Goal: Transaction & Acquisition: Obtain resource

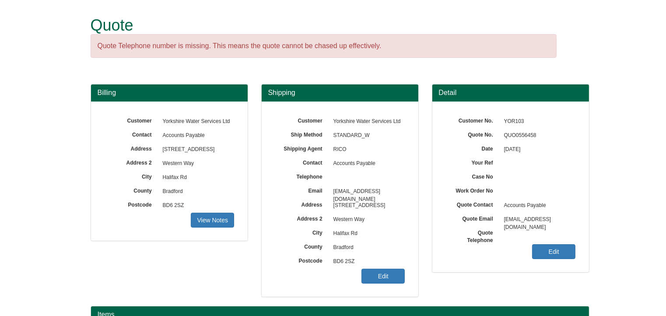
scroll to position [109, 0]
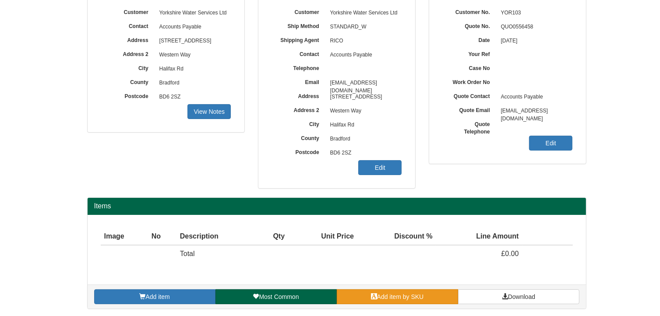
click at [420, 298] on span "Add item by SKU" at bounding box center [400, 296] width 47 height 7
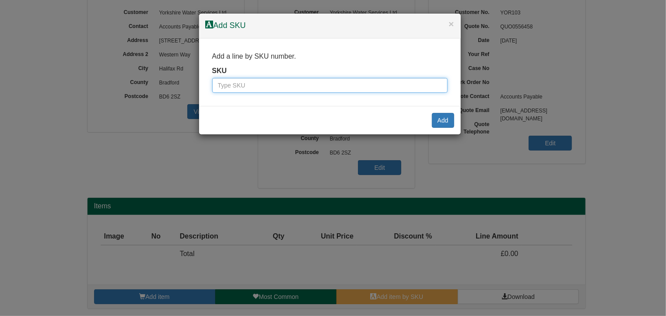
paste input "WF14 0BS"
type input "WF14 0BS"
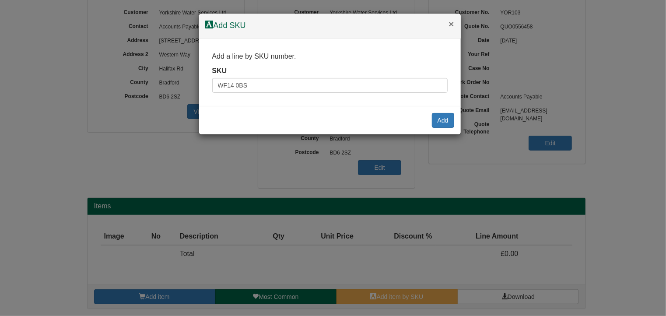
click at [452, 24] on button "×" at bounding box center [451, 23] width 5 height 9
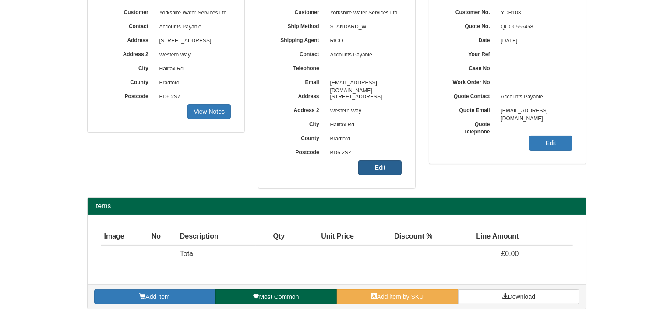
click at [387, 165] on link "Edit" at bounding box center [379, 167] width 43 height 15
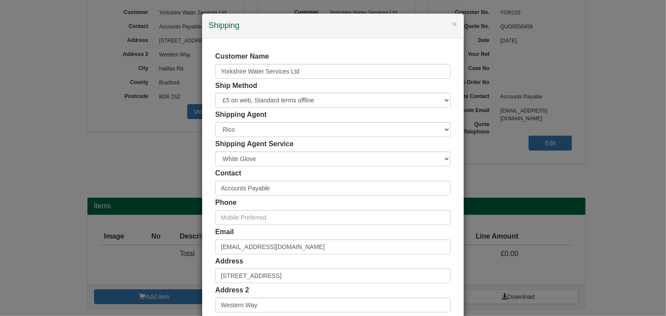
scroll to position [168, 0]
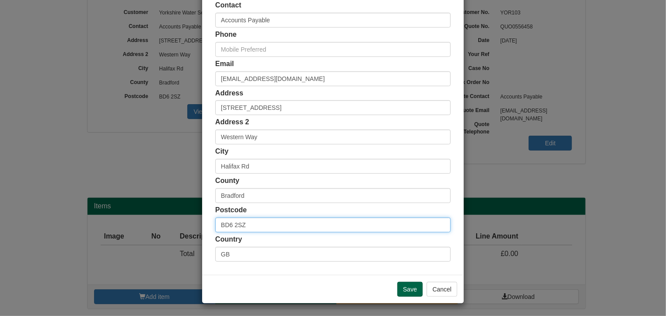
drag, startPoint x: 229, startPoint y: 222, endPoint x: 203, endPoint y: 222, distance: 25.4
click at [203, 222] on div "Customer Name Yorkshire Water Services Ltd Ship Method Free of Charge £5 Flat R…" at bounding box center [333, 72] width 262 height 404
paste input "WF14 0BS"
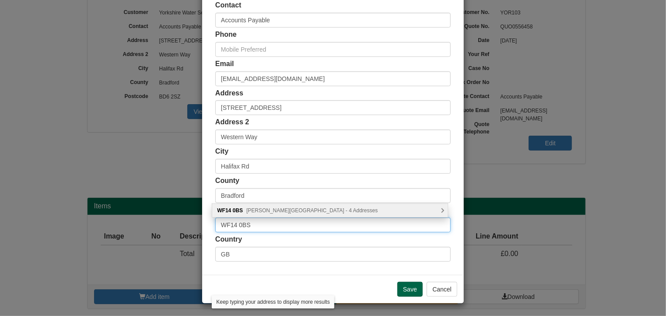
type input "WF14 0BS"
click at [300, 210] on span "Cooper Bridge Road, Mirfield - 4 Addresses" at bounding box center [311, 210] width 131 height 6
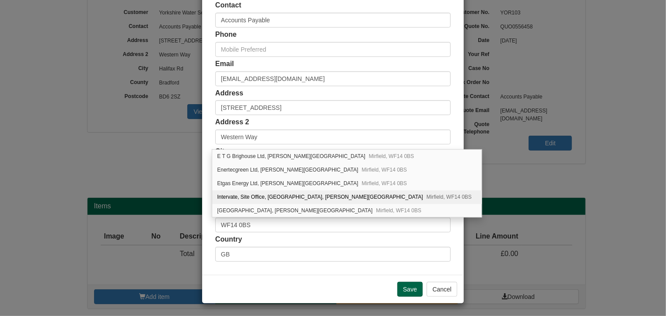
click at [287, 193] on div "Intervate, Site Office, Brighouse Sewage Works, Cooper Bridge Road Mirfield, WF…" at bounding box center [347, 197] width 270 height 14
type input "Intervate"
type input "Site Office, Brighouse Sewage Works, Cooper Bridge Road"
type input "Mirfield"
type input "West Yorkshire"
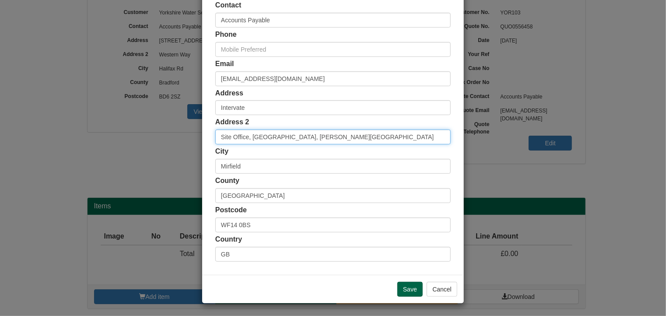
drag, startPoint x: 249, startPoint y: 137, endPoint x: 173, endPoint y: 130, distance: 75.6
click at [173, 130] on div "× Shipping Customer Name Yorkshire Water Services Ltd Ship Method Free of Charg…" at bounding box center [333, 158] width 666 height 316
type input "Brighouse Sewage Works, Cooper Bridge Road"
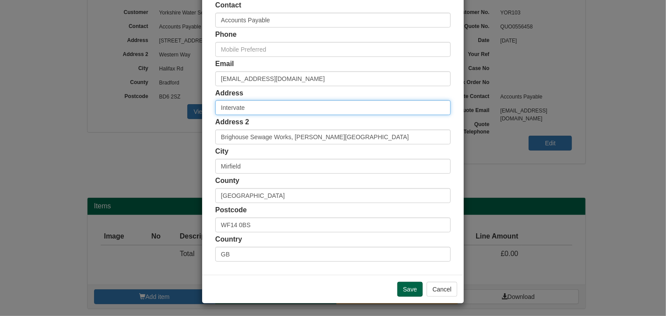
drag, startPoint x: 256, startPoint y: 106, endPoint x: 215, endPoint y: 103, distance: 40.4
click at [215, 103] on input "Intervate" at bounding box center [333, 107] width 236 height 15
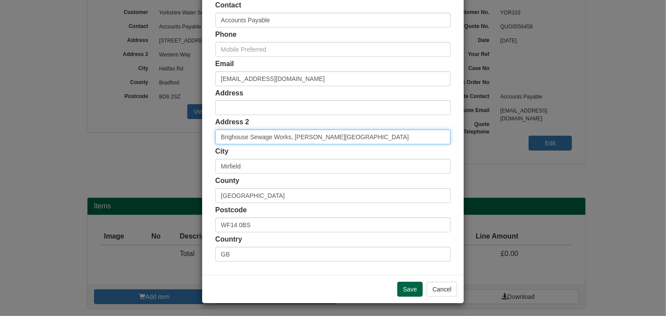
drag, startPoint x: 288, startPoint y: 137, endPoint x: 214, endPoint y: 133, distance: 74.5
click at [215, 133] on input "Brighouse Sewage Works, Cooper Bridge Road" at bounding box center [333, 137] width 236 height 15
type input ", Cooper Bridge Road"
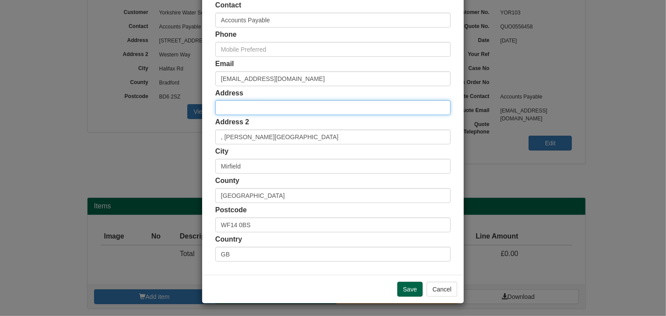
click at [232, 107] on input "text" at bounding box center [333, 107] width 236 height 15
paste input "Brighouse Sewage Works"
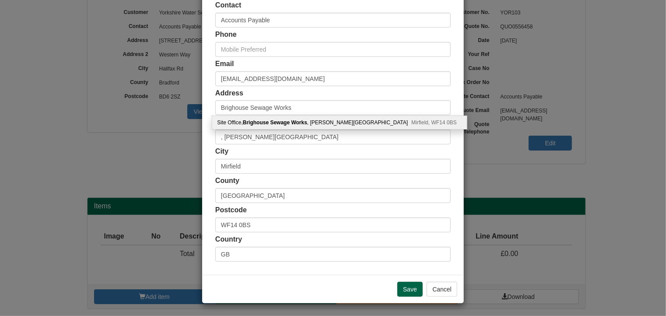
click at [277, 120] on b "Brighouse Sewage Works" at bounding box center [275, 123] width 64 height 6
type input "Intervate"
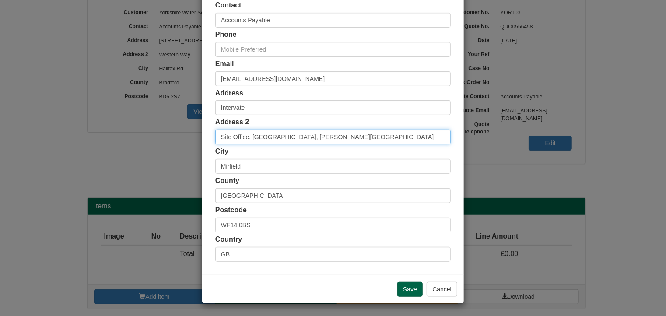
drag, startPoint x: 249, startPoint y: 138, endPoint x: 225, endPoint y: 138, distance: 24.1
click at [225, 138] on input "Site Office, Brighouse Sewage Works, Cooper Bridge Road" at bounding box center [333, 137] width 236 height 15
drag, startPoint x: 288, startPoint y: 136, endPoint x: 217, endPoint y: 137, distance: 71.8
click at [217, 137] on input "Brighouse Sewage Works, Cooper Bridge Road" at bounding box center [333, 137] width 236 height 15
type input ", Cooper Bridge Road"
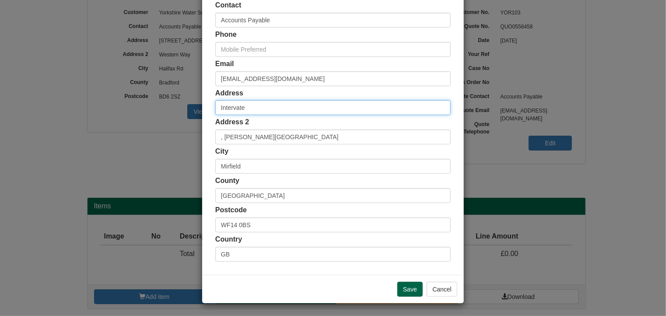
drag, startPoint x: 248, startPoint y: 110, endPoint x: 181, endPoint y: 102, distance: 67.0
click at [181, 102] on div "× Shipping Customer Name Yorkshire Water Services Ltd Ship Method Free of Charg…" at bounding box center [333, 158] width 666 height 316
paste input "Brighouse Sewage Works"
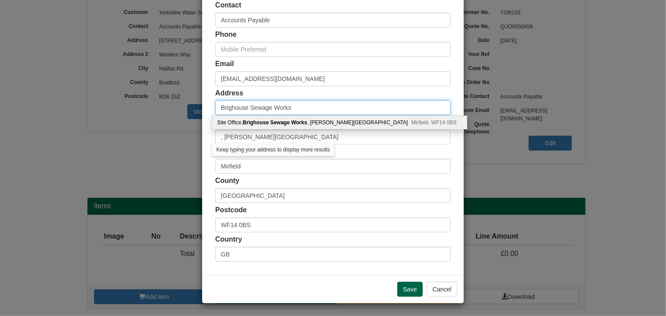
click at [308, 109] on input "Brighouse Sewage Works" at bounding box center [333, 107] width 236 height 15
type input "Brighouse Sewage Works"
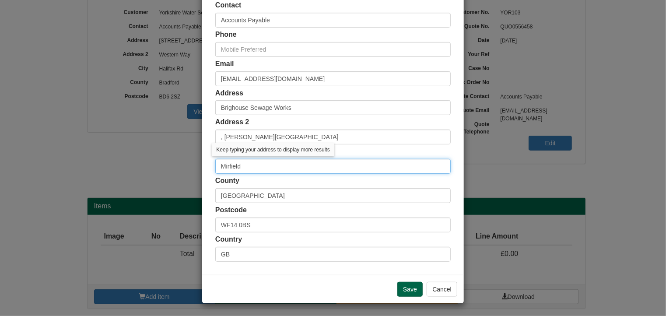
click at [367, 165] on input "Mirfield" at bounding box center [333, 166] width 236 height 15
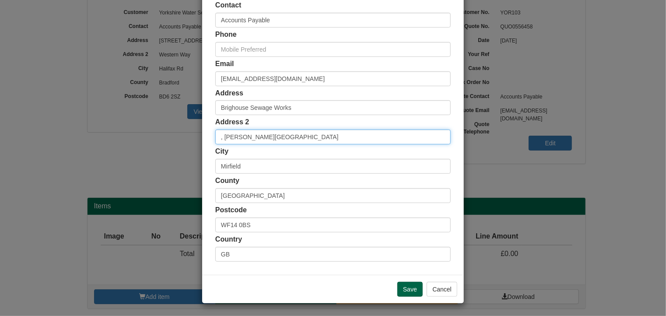
click at [221, 137] on input ", Cooper Bridge Road" at bounding box center [333, 137] width 236 height 15
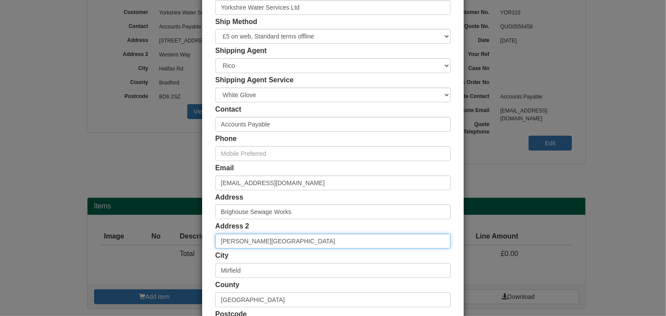
scroll to position [0, 0]
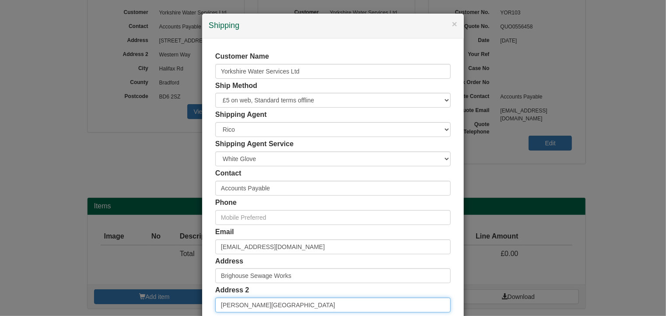
type input "Cooper Bridge Road"
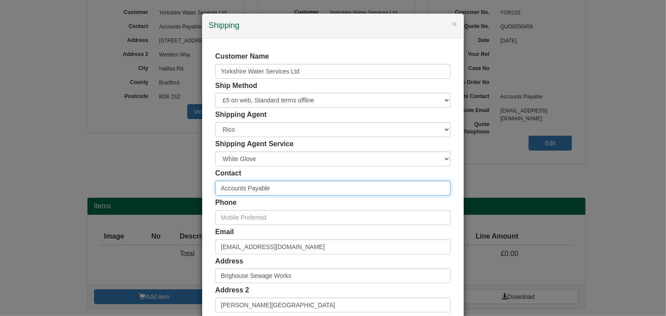
drag, startPoint x: 273, startPoint y: 187, endPoint x: 164, endPoint y: 183, distance: 109.5
click at [164, 183] on div "× Shipping Customer Name Yorkshire Water Services Ltd Ship Method Free of Charg…" at bounding box center [333, 158] width 666 height 316
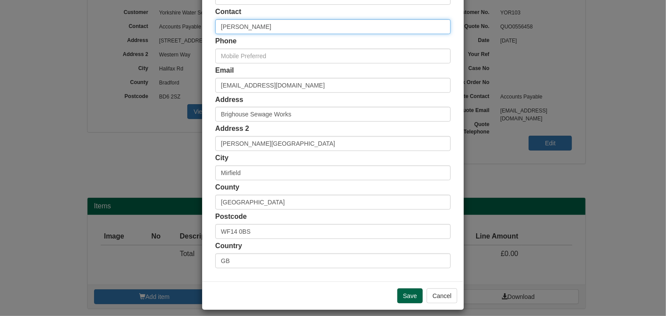
scroll to position [168, 0]
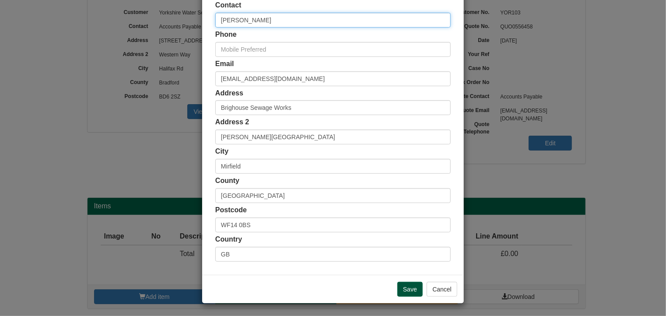
type input "Nick Denton"
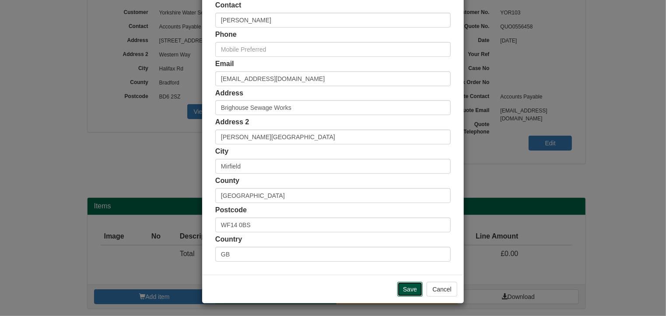
click at [411, 288] on input "Save" at bounding box center [409, 289] width 25 height 15
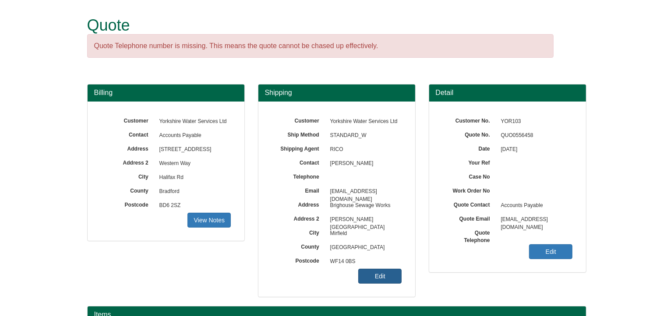
click at [391, 273] on link "Edit" at bounding box center [379, 276] width 43 height 15
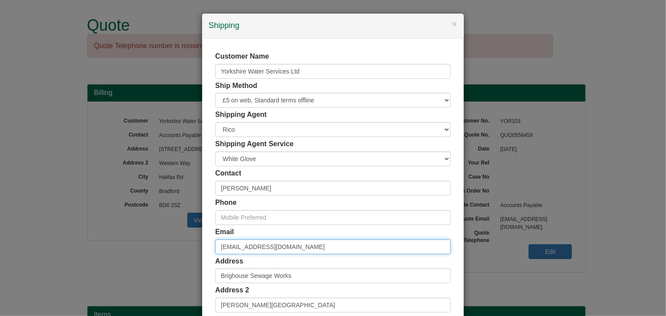
drag, startPoint x: 246, startPoint y: 239, endPoint x: 266, endPoint y: 242, distance: 19.9
click at [197, 239] on div "× Shipping Customer Name Yorkshire Water Services Ltd Ship Method Free of Charg…" at bounding box center [333, 158] width 666 height 316
paste input "nick.denton"
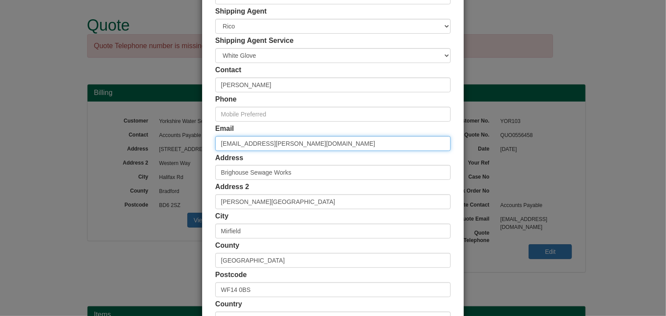
scroll to position [168, 0]
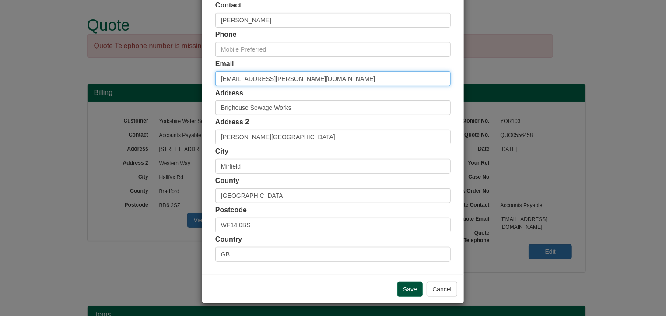
type input "[EMAIL_ADDRESS][PERSON_NAME][DOMAIN_NAME]"
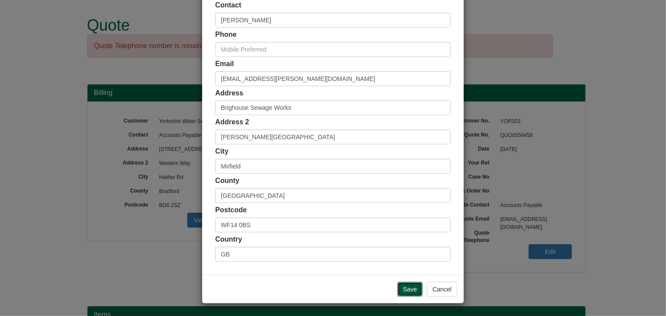
click at [407, 284] on input "Save" at bounding box center [409, 289] width 25 height 15
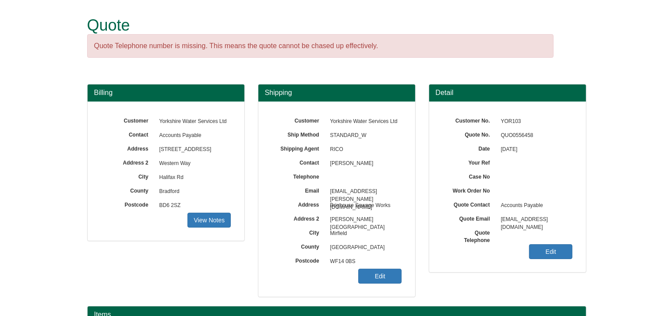
scroll to position [109, 0]
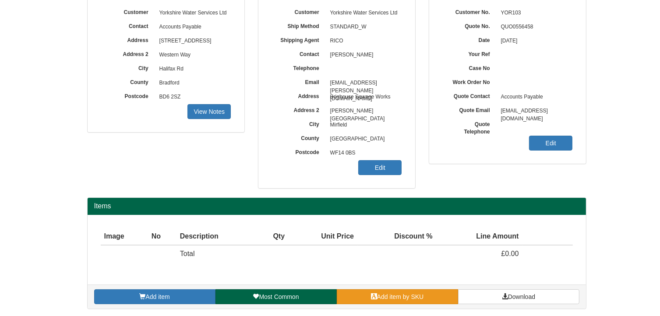
click at [433, 296] on link "Add item by SKU" at bounding box center [397, 296] width 121 height 15
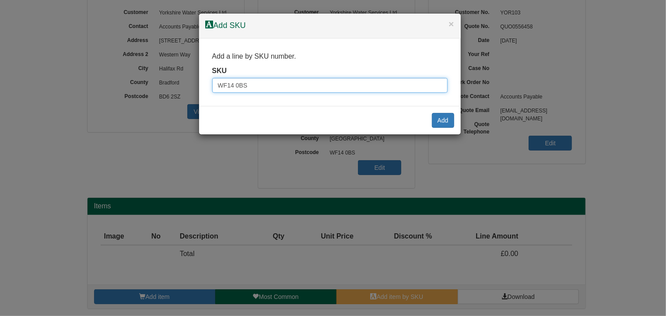
drag, startPoint x: 299, startPoint y: 86, endPoint x: 236, endPoint y: 92, distance: 63.3
click at [190, 81] on div "× Add SKU Add a line by SKU number. SKU WF14 0BS Add" at bounding box center [333, 158] width 666 height 316
paste input "1301037"
type input "1301037"
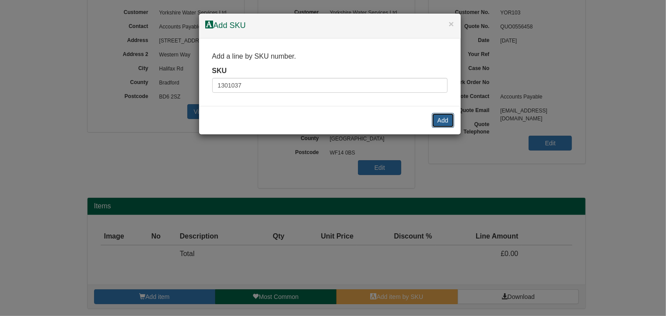
click at [439, 118] on button "Add" at bounding box center [443, 120] width 22 height 15
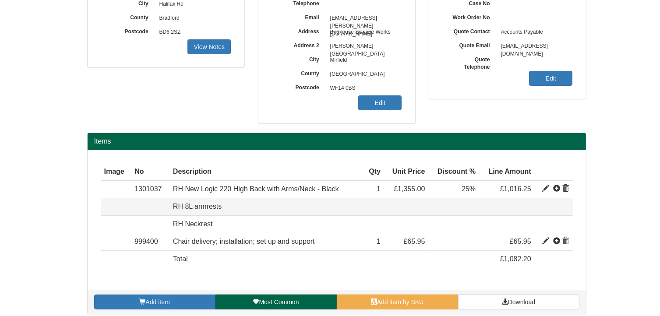
scroll to position [178, 0]
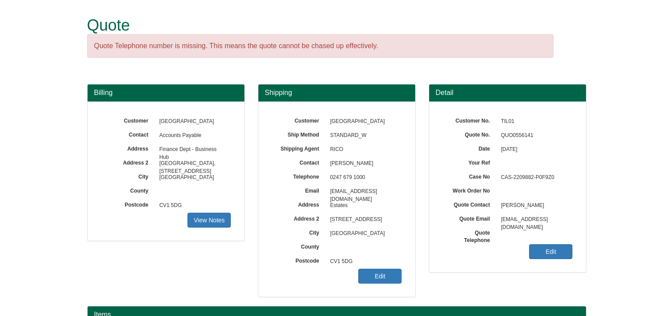
scroll to position [131, 0]
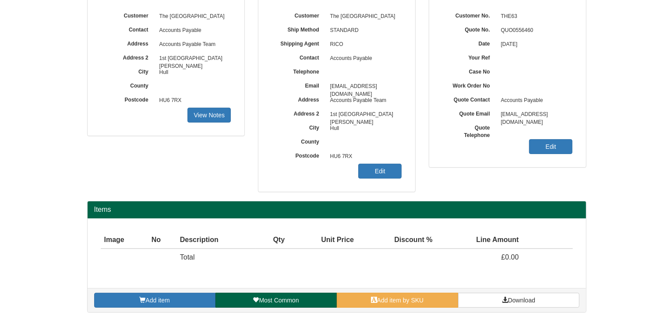
scroll to position [109, 0]
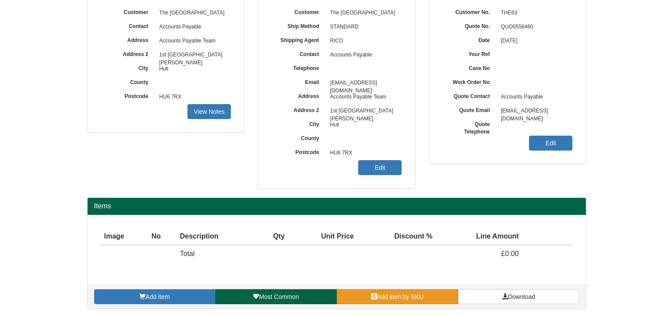
click at [433, 296] on link "Add item by SKU" at bounding box center [397, 296] width 121 height 15
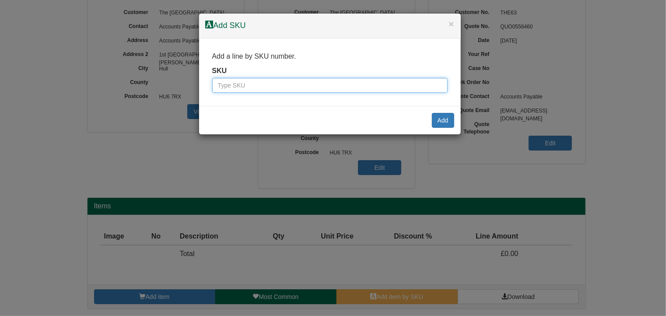
paste input "9787038INFULLBLA"
type input "9787038INFULLBLA"
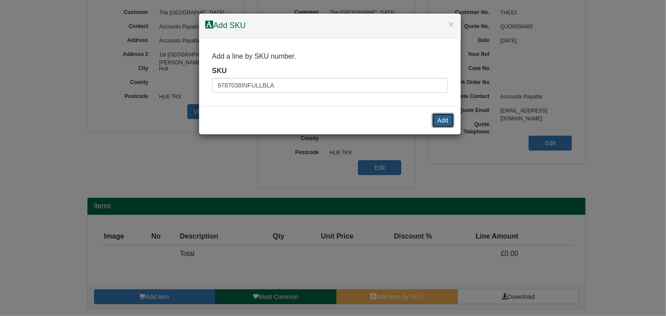
click at [442, 120] on button "Add" at bounding box center [443, 120] width 22 height 15
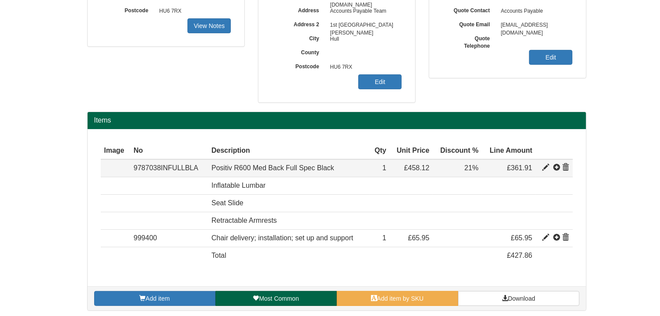
scroll to position [196, 0]
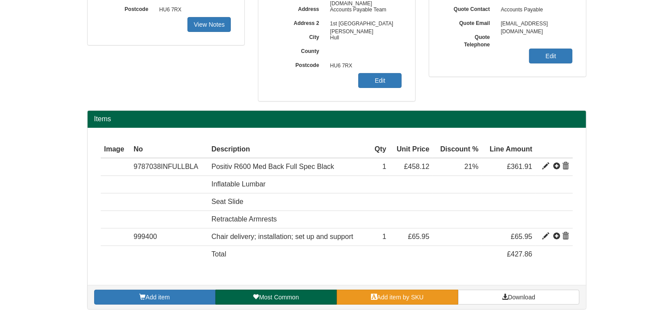
click at [433, 291] on link "Add item by SKU" at bounding box center [397, 297] width 121 height 15
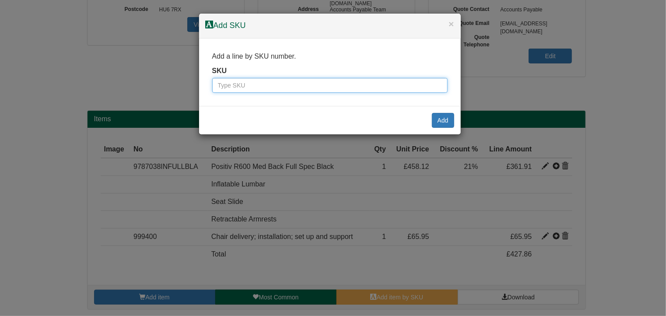
paste input "9900004"
type input "9900004"
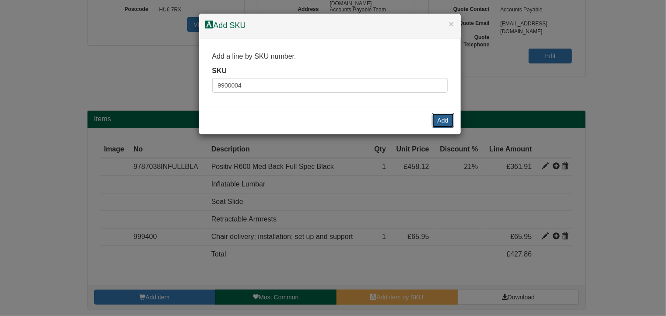
click at [440, 118] on button "Add" at bounding box center [443, 120] width 22 height 15
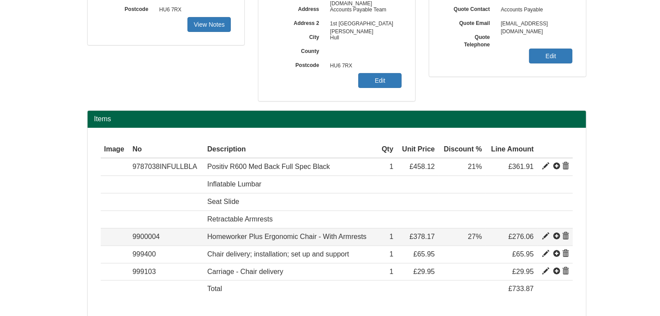
scroll to position [230, 0]
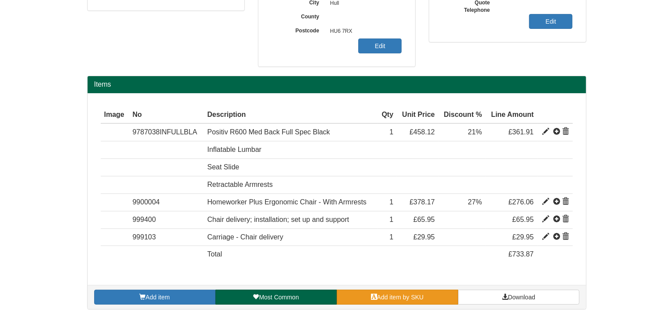
click at [431, 296] on link "Add item by SKU" at bounding box center [397, 297] width 121 height 15
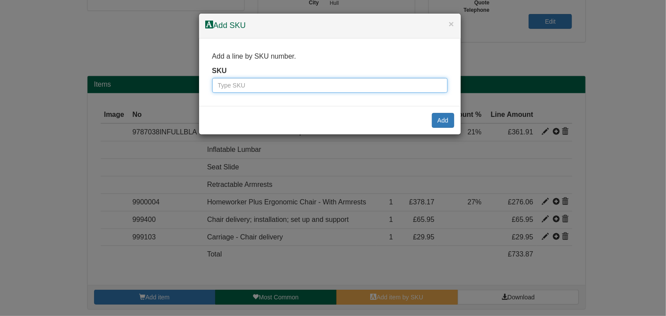
paste input "9787501BLA"
type input "9787501BLA"
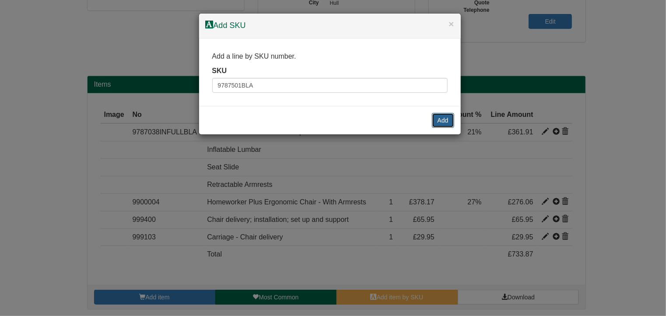
click at [436, 121] on button "Add" at bounding box center [443, 120] width 22 height 15
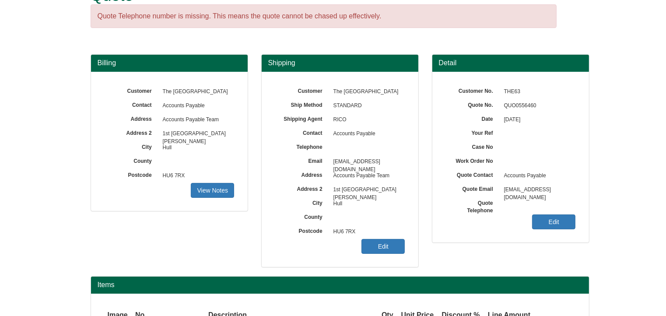
scroll to position [29, 0]
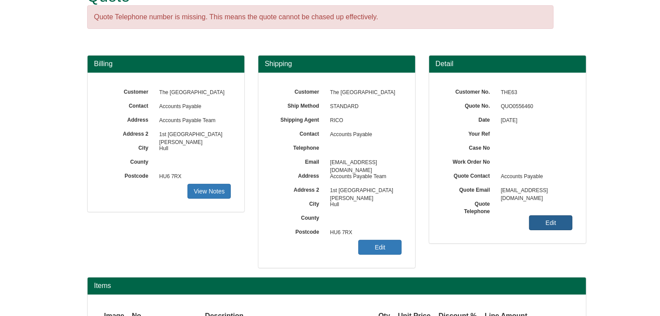
click at [553, 221] on link "Edit" at bounding box center [550, 222] width 43 height 15
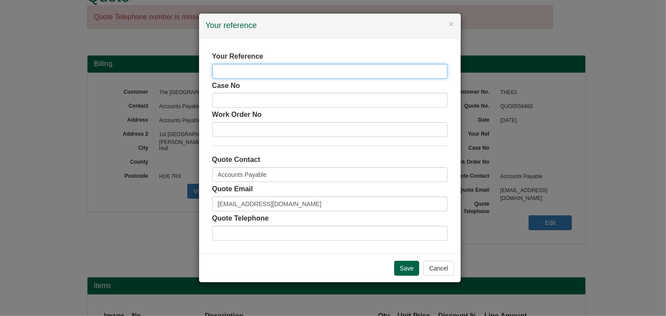
click at [285, 69] on input "text" at bounding box center [330, 71] width 236 height 15
type input "Hazel Goff"
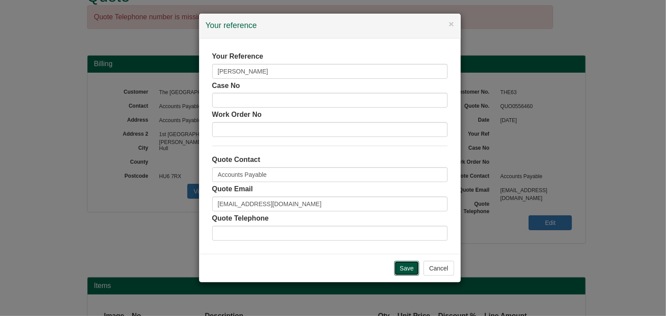
click at [409, 270] on input "Save" at bounding box center [406, 268] width 25 height 15
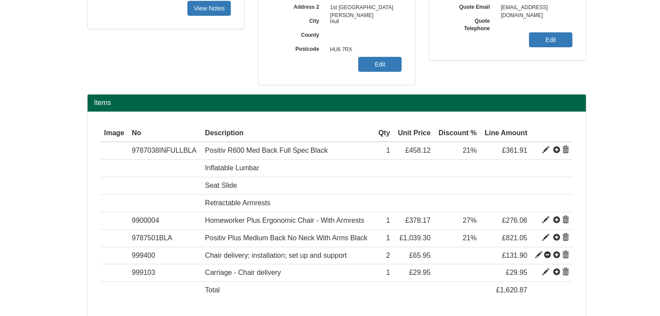
scroll to position [248, 0]
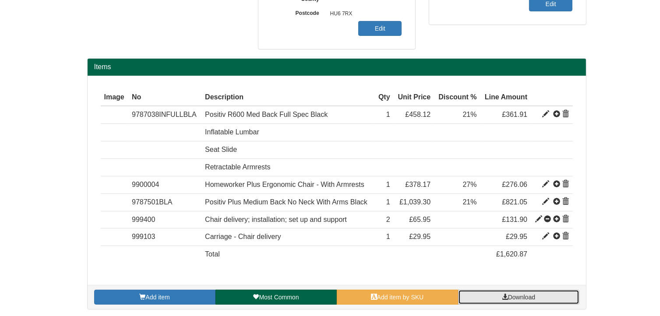
click at [520, 296] on span "Download" at bounding box center [521, 297] width 27 height 7
